Goal: Information Seeking & Learning: Check status

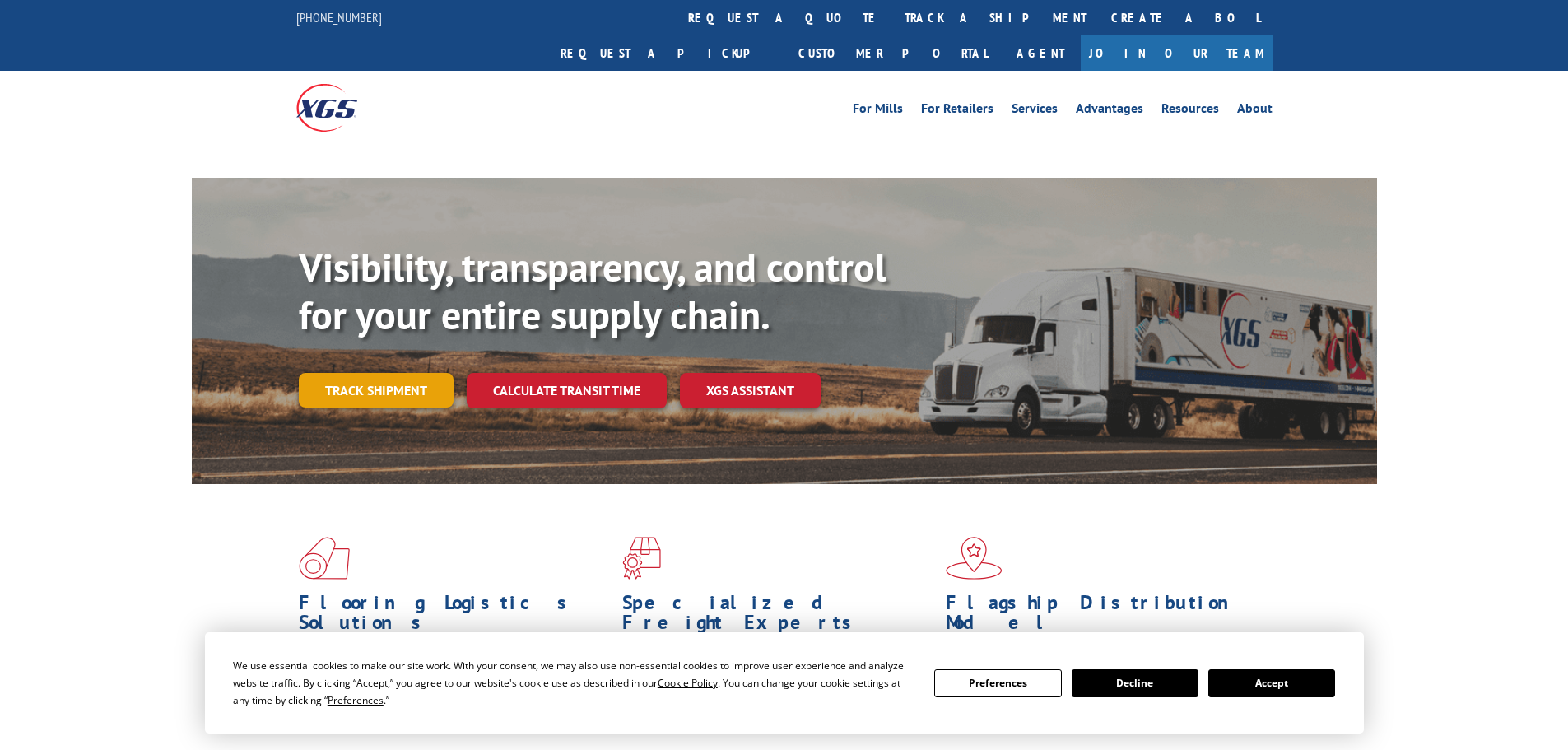
click at [428, 372] on link "Track shipment" at bounding box center [376, 389] width 155 height 35
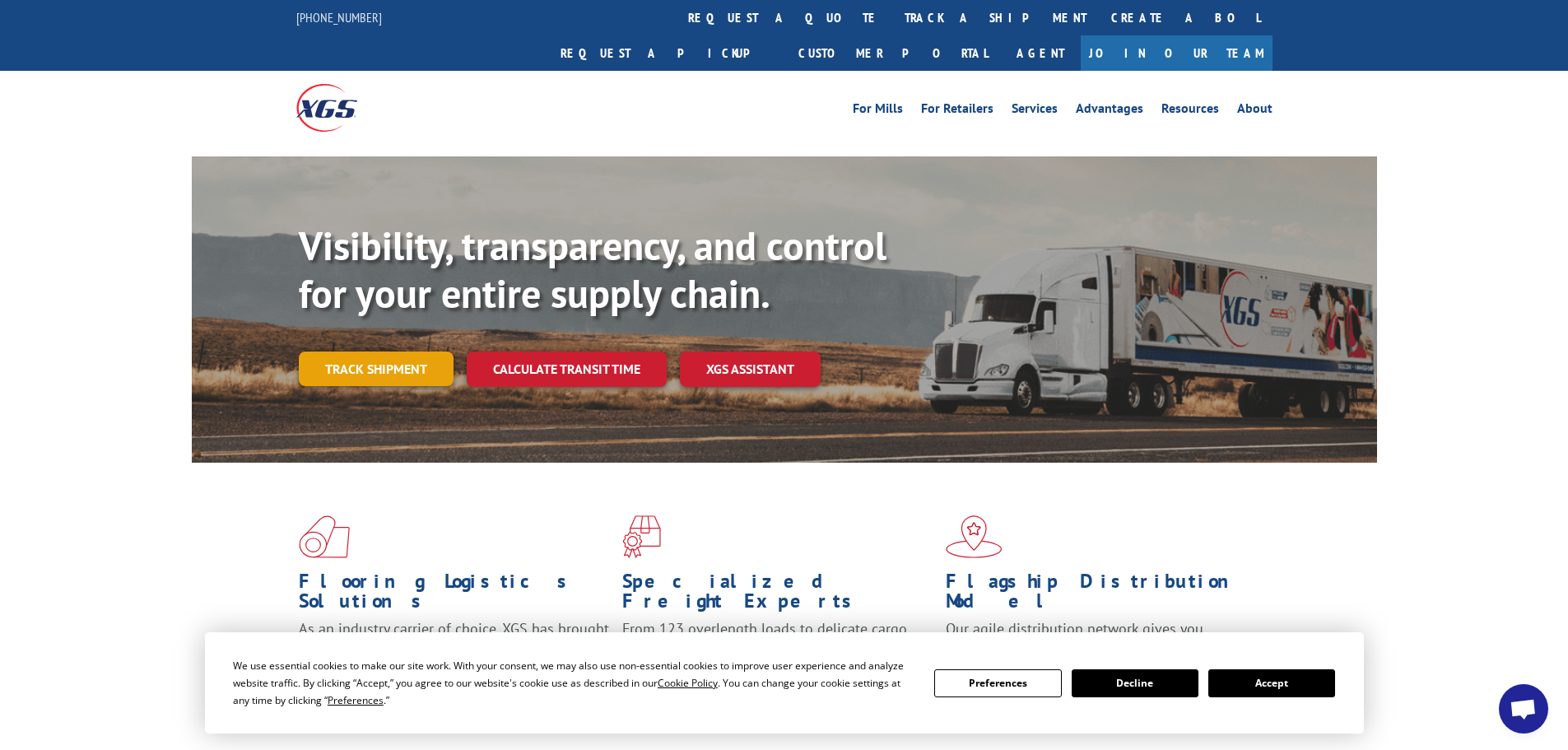
click at [408, 351] on link "Track shipment" at bounding box center [376, 368] width 155 height 35
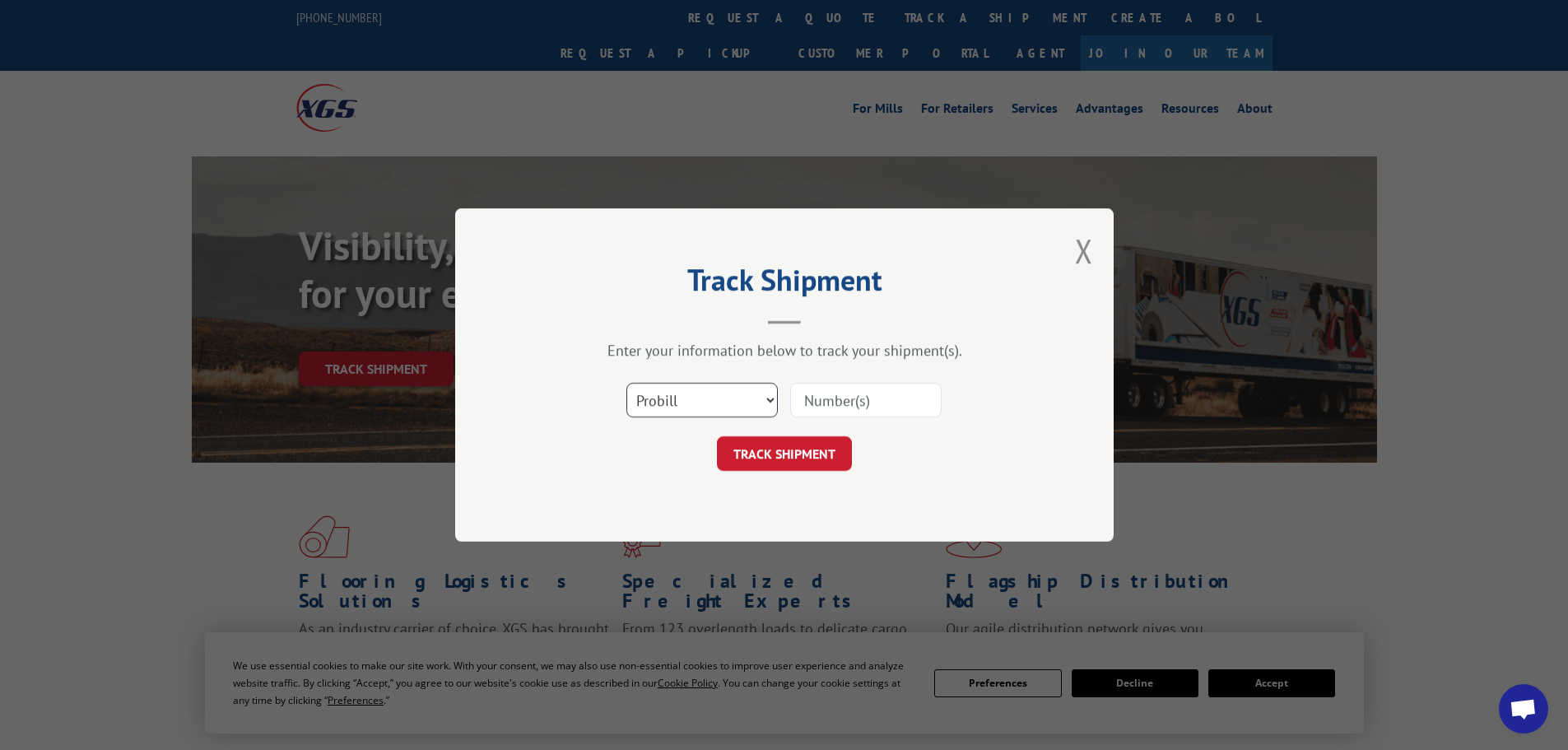
click at [754, 405] on select "Select category... Probill BOL PO" at bounding box center [702, 400] width 152 height 35
select select "po"
click at [627, 383] on select "Select category... Probill BOL PO" at bounding box center [702, 400] width 152 height 35
click at [827, 392] on input at bounding box center [865, 400] width 152 height 35
type input "07526957"
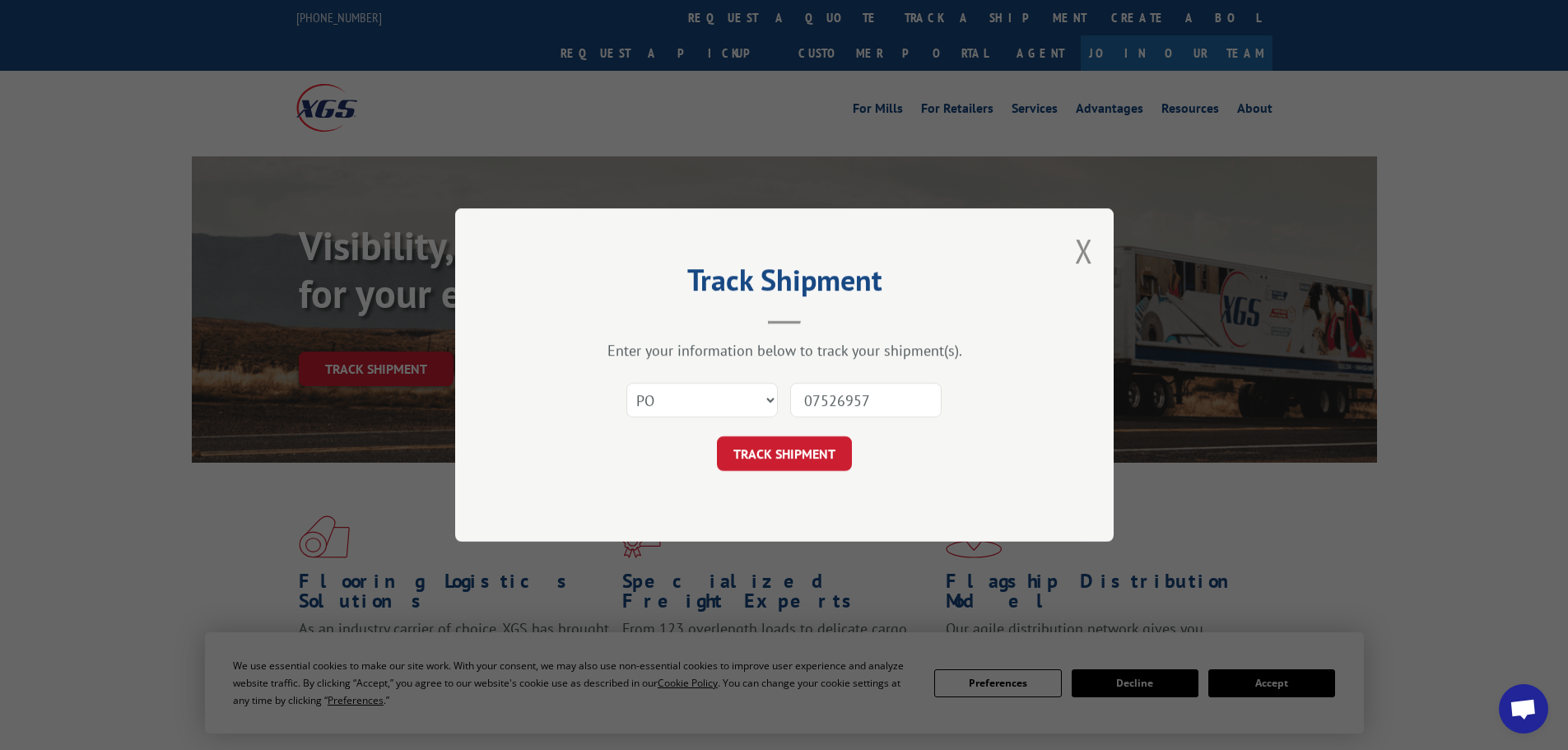
click button "TRACK SHIPMENT" at bounding box center [784, 453] width 135 height 35
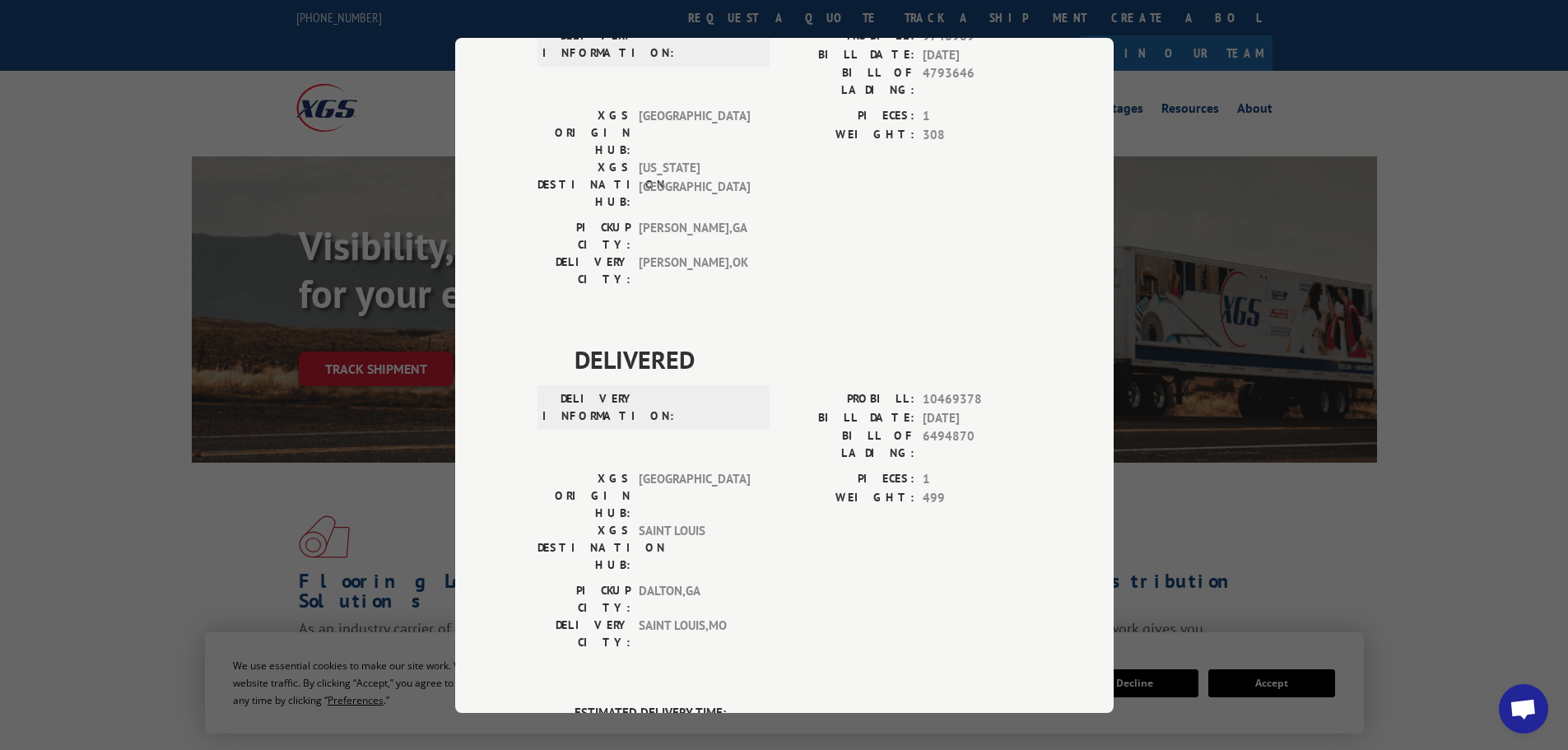
scroll to position [164, 0]
